Goal: Find specific page/section: Find specific page/section

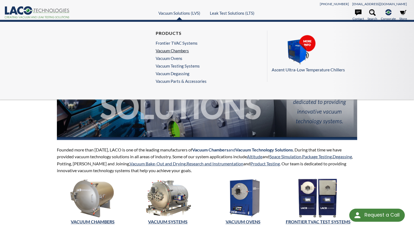
click at [177, 50] on link "Vacuum Chambers" at bounding box center [180, 50] width 48 height 5
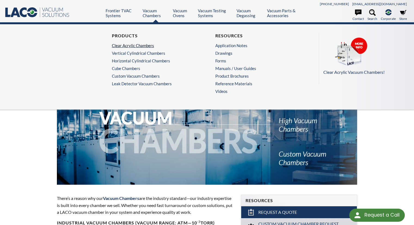
click at [130, 43] on link "Clear Acrylic Chambers" at bounding box center [154, 45] width 84 height 5
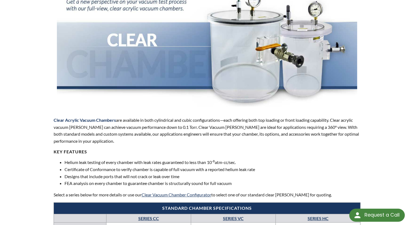
scroll to position [82, 0]
